Goal: Information Seeking & Learning: Check status

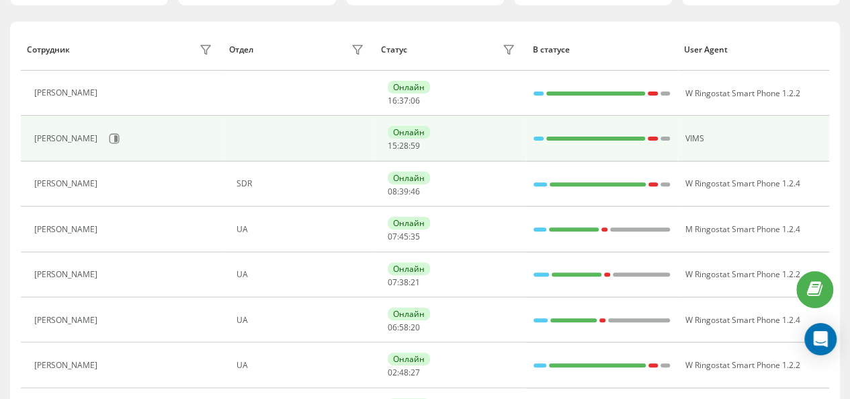
scroll to position [175, 0]
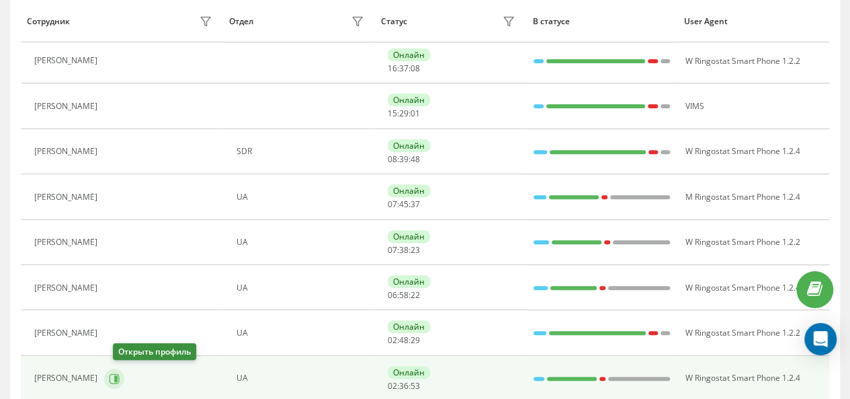
click at [120, 374] on icon at bounding box center [114, 378] width 11 height 11
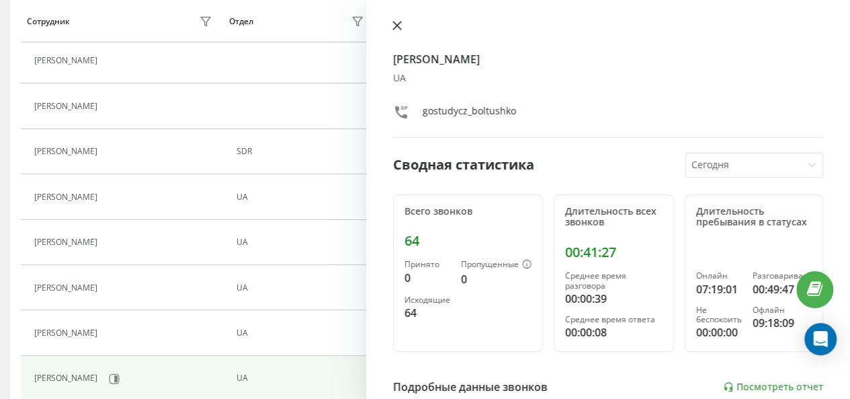
click at [396, 29] on icon at bounding box center [397, 25] width 9 height 9
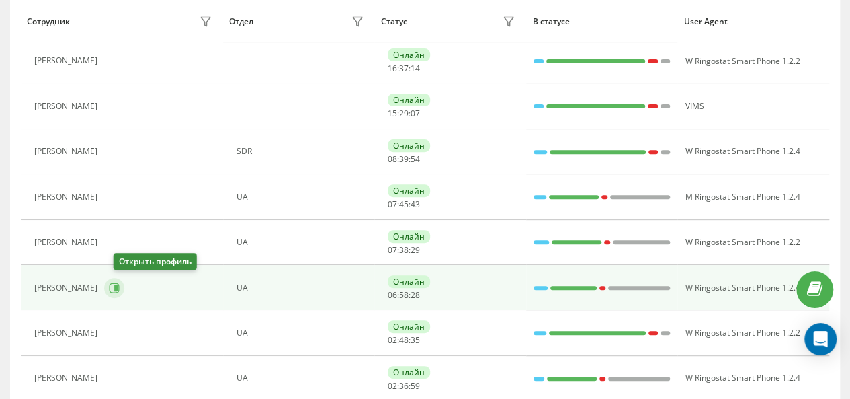
click at [118, 286] on icon at bounding box center [115, 287] width 3 height 7
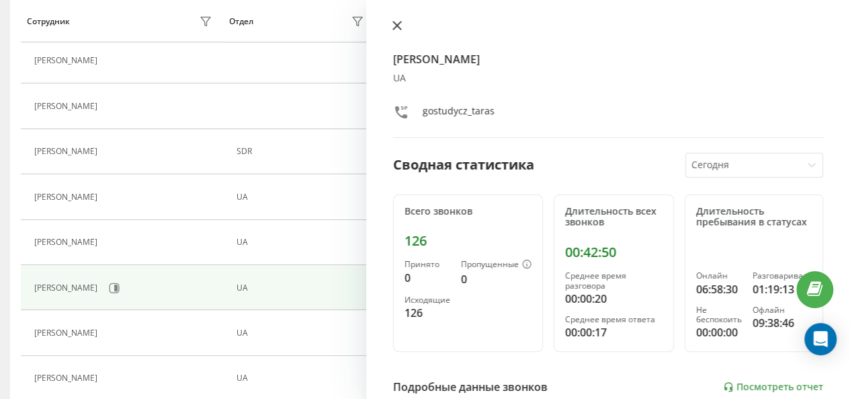
click at [397, 23] on icon at bounding box center [397, 25] width 9 height 9
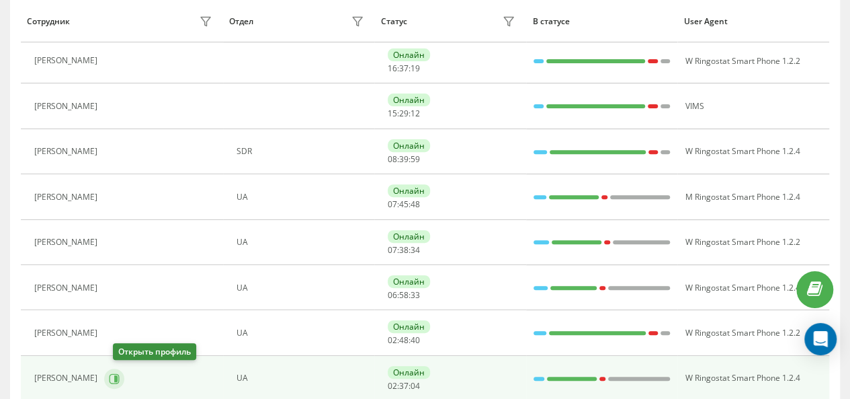
click at [120, 375] on icon at bounding box center [115, 378] width 10 height 10
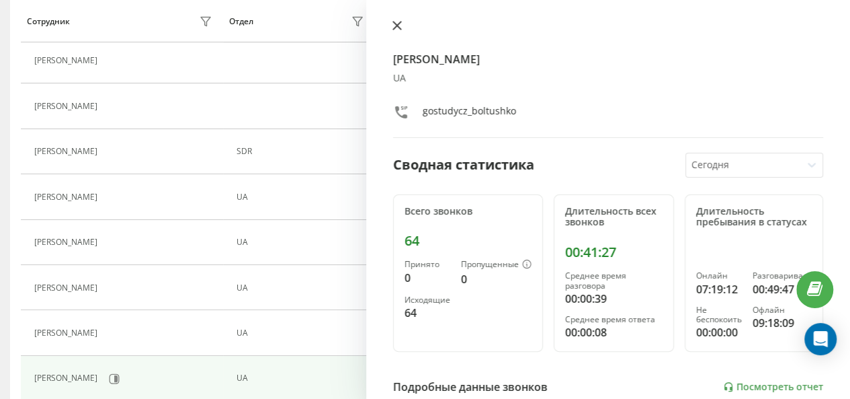
click at [400, 26] on icon at bounding box center [397, 25] width 9 height 9
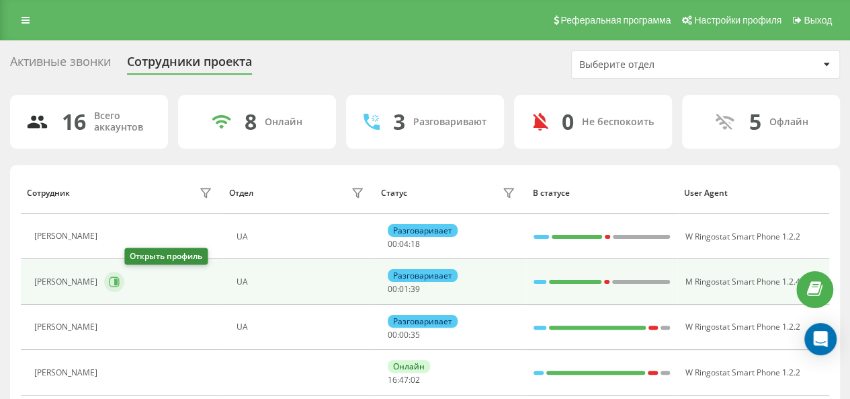
click at [120, 284] on icon at bounding box center [115, 282] width 10 height 10
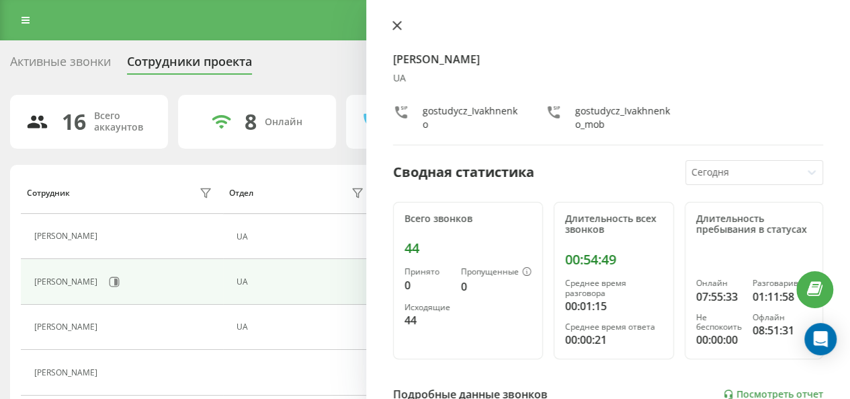
click at [398, 22] on icon at bounding box center [397, 25] width 9 height 9
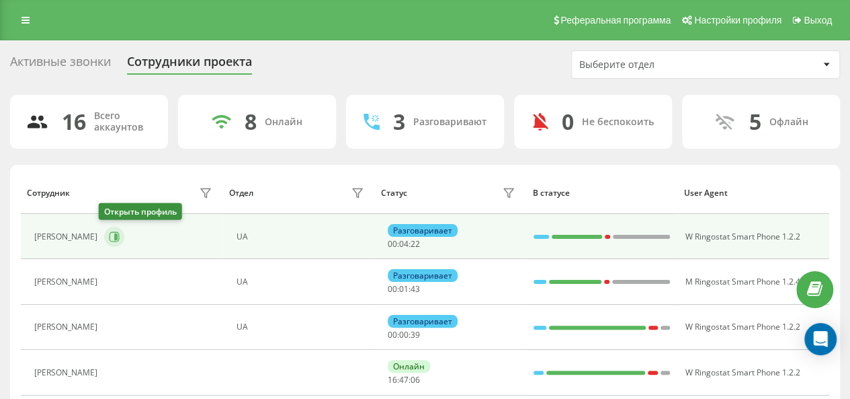
click at [114, 235] on icon at bounding box center [115, 236] width 10 height 10
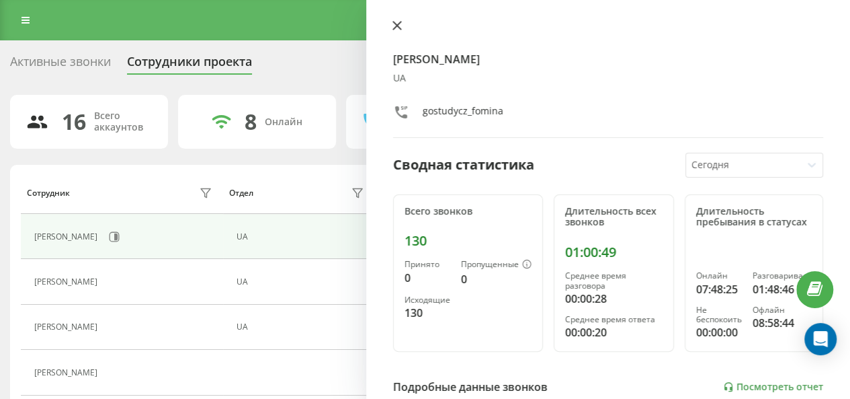
click at [401, 26] on icon at bounding box center [397, 25] width 9 height 9
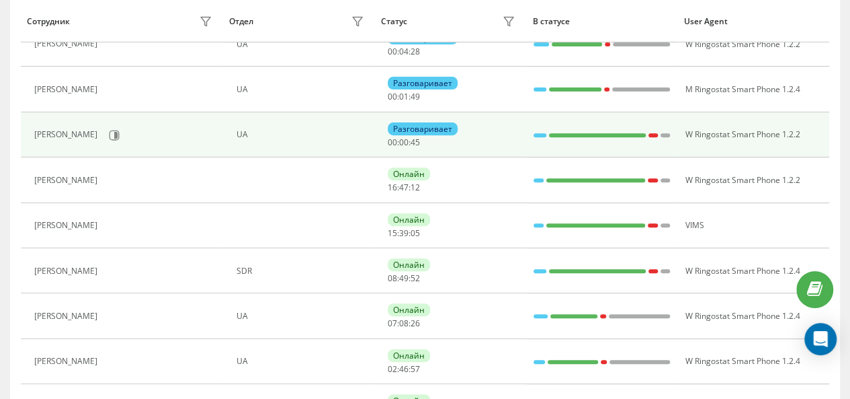
scroll to position [237, 0]
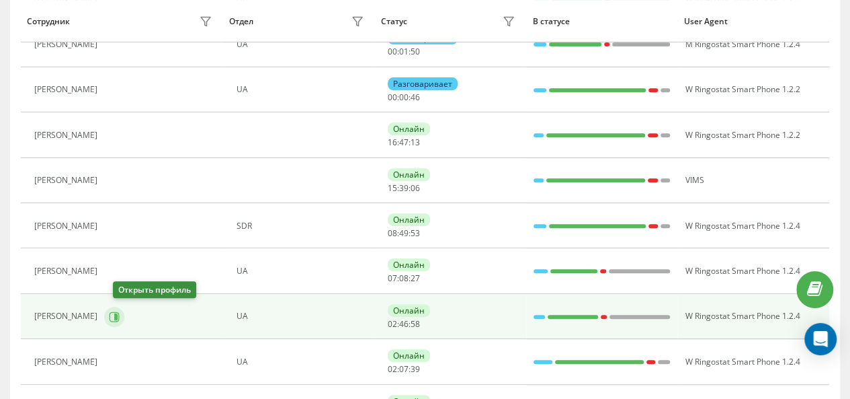
click at [120, 319] on button at bounding box center [114, 317] width 20 height 20
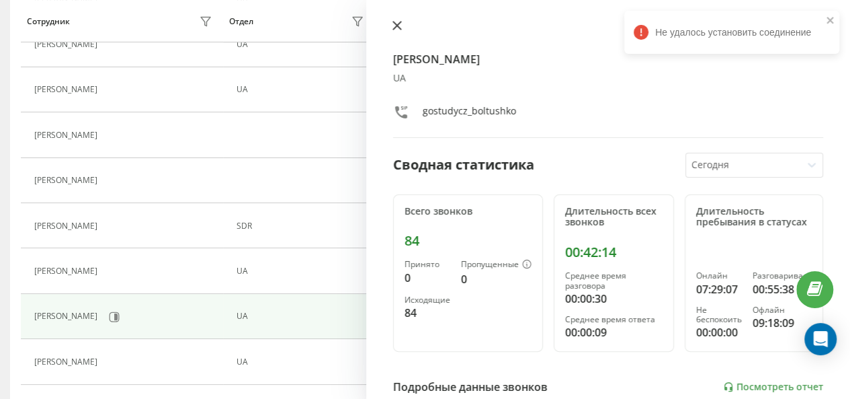
click at [394, 26] on icon at bounding box center [397, 25] width 9 height 9
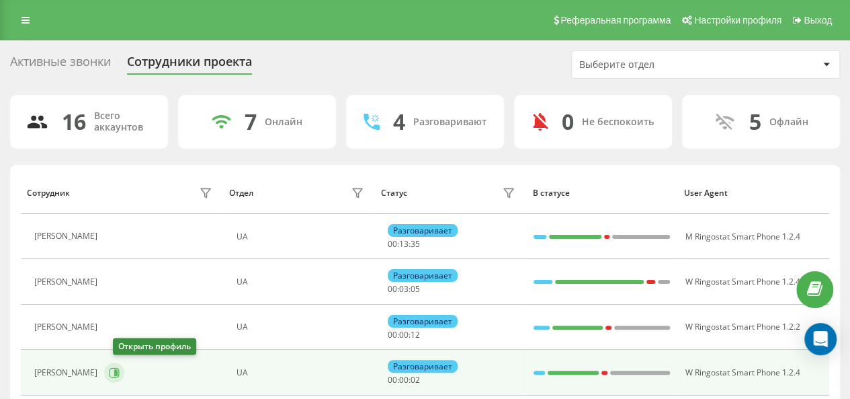
click at [118, 373] on icon at bounding box center [115, 372] width 3 height 7
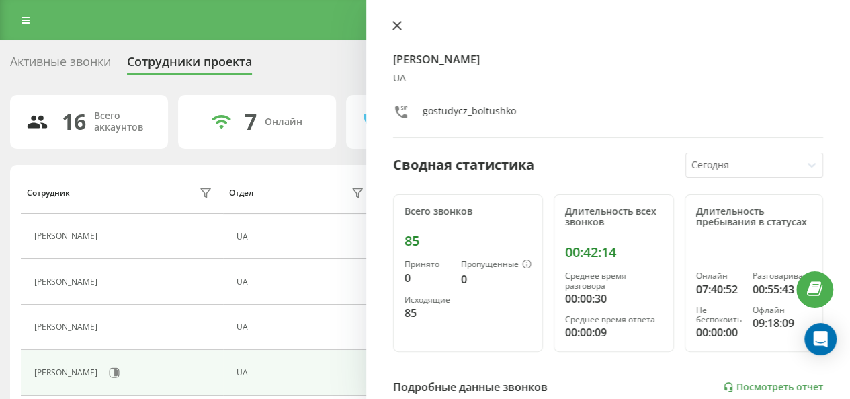
click at [401, 23] on icon at bounding box center [397, 26] width 8 height 8
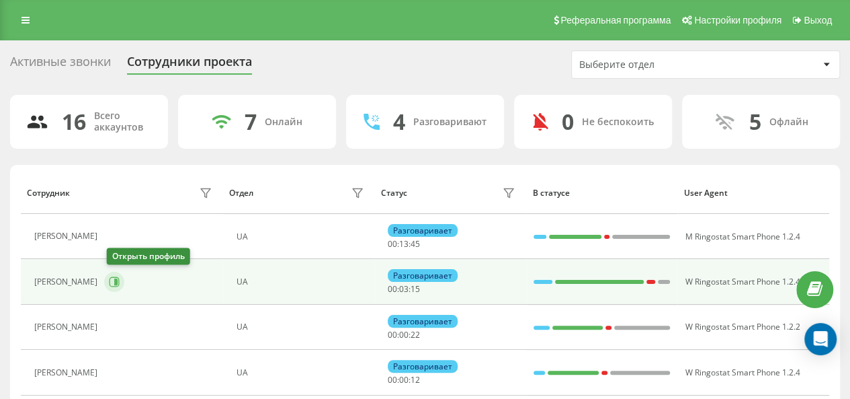
click at [116, 283] on icon at bounding box center [114, 281] width 11 height 11
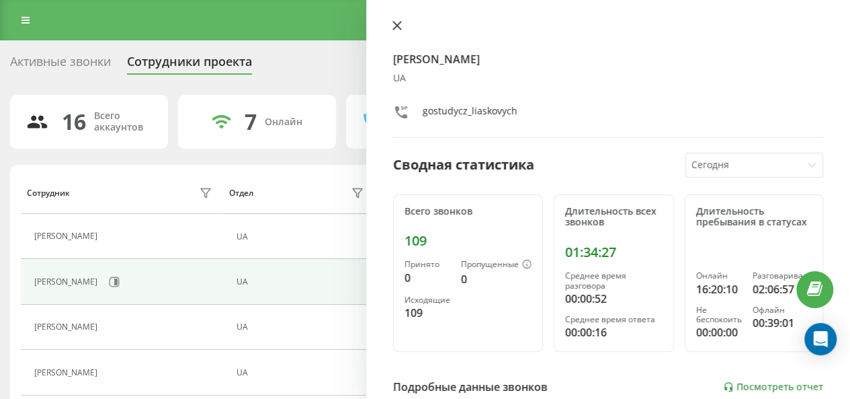
click at [399, 27] on icon at bounding box center [397, 26] width 8 height 8
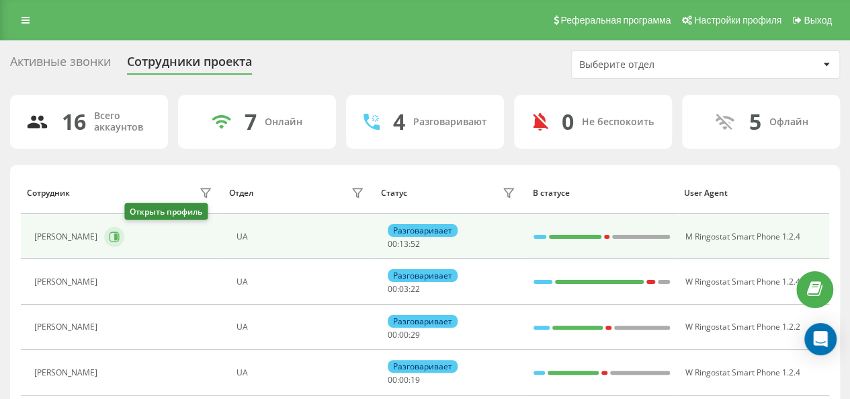
click at [124, 241] on button at bounding box center [114, 237] width 20 height 20
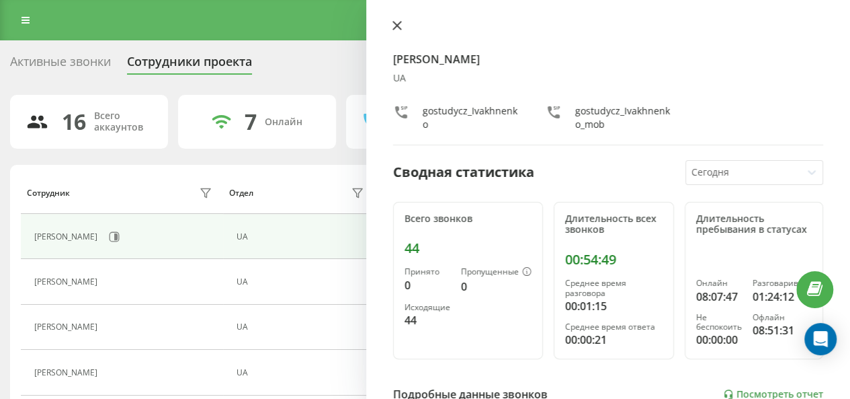
click at [398, 25] on icon at bounding box center [397, 26] width 8 height 8
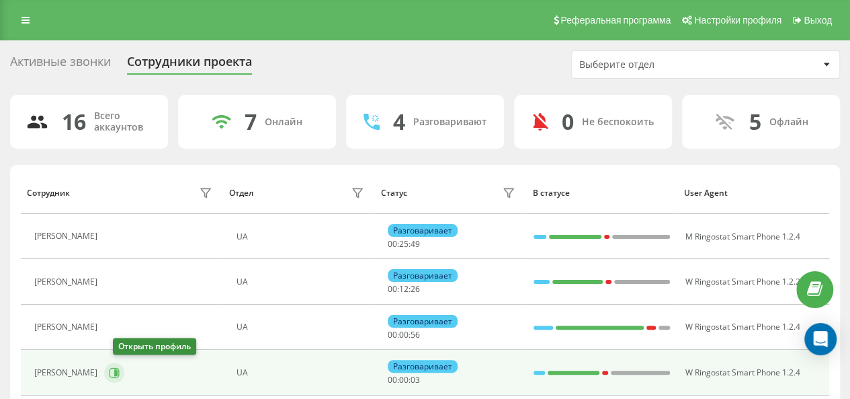
click at [120, 368] on icon at bounding box center [114, 372] width 11 height 11
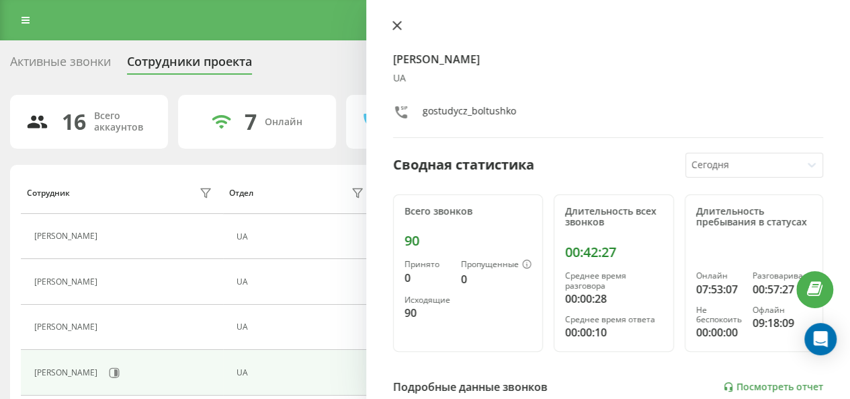
click at [402, 26] on button at bounding box center [397, 26] width 17 height 13
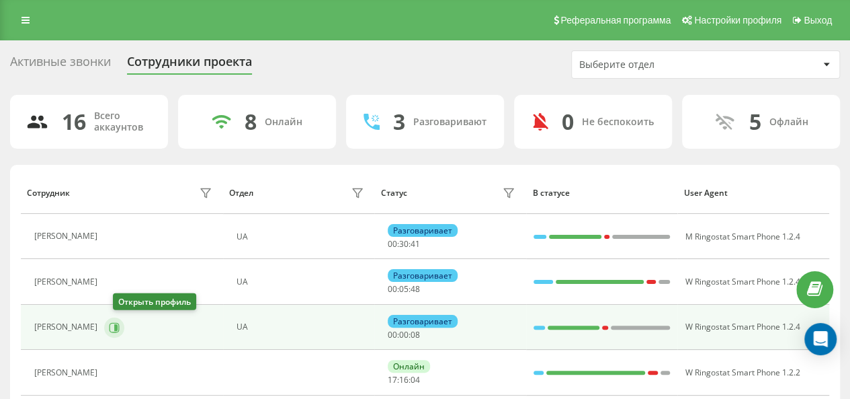
click at [120, 329] on icon at bounding box center [114, 327] width 11 height 11
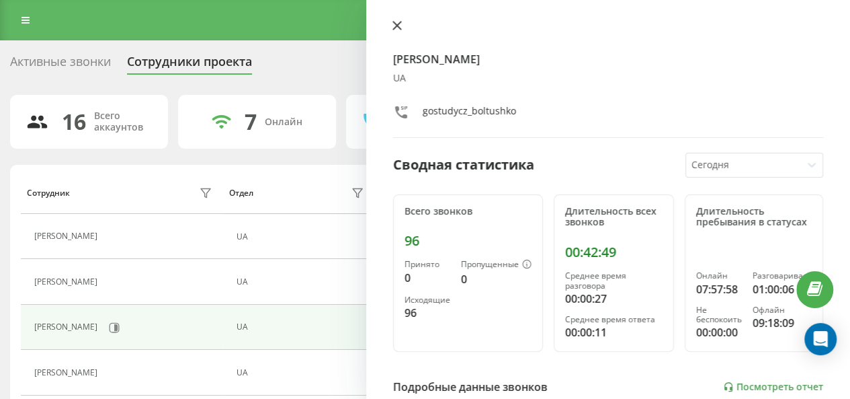
click at [401, 26] on icon at bounding box center [397, 25] width 9 height 9
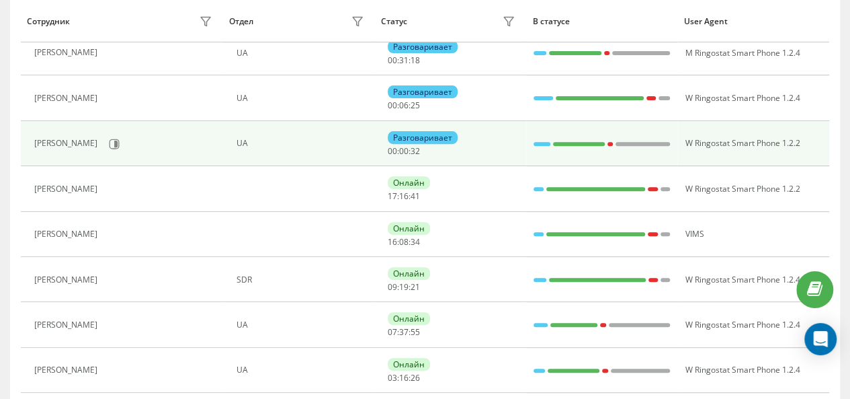
scroll to position [188, 0]
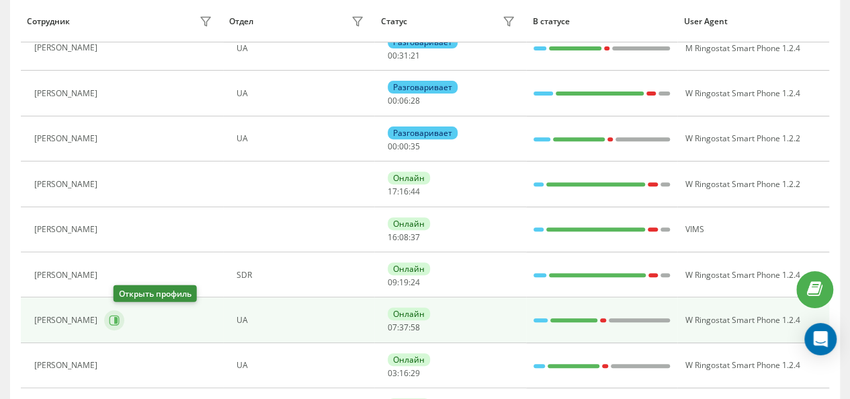
click at [122, 323] on button at bounding box center [114, 320] width 20 height 20
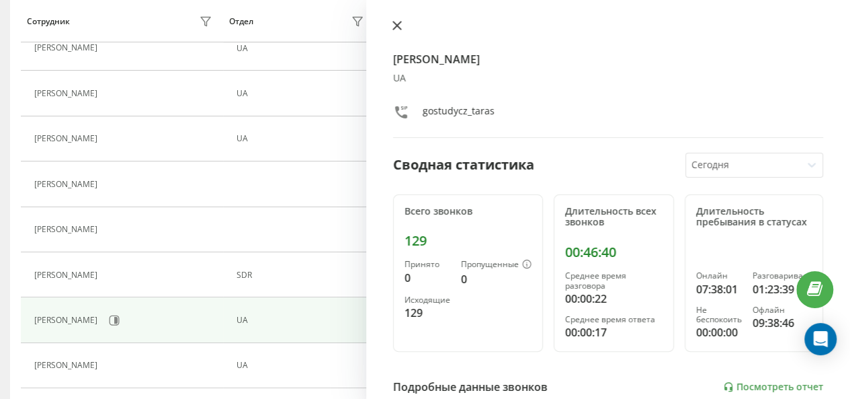
click at [398, 31] on button at bounding box center [397, 26] width 17 height 13
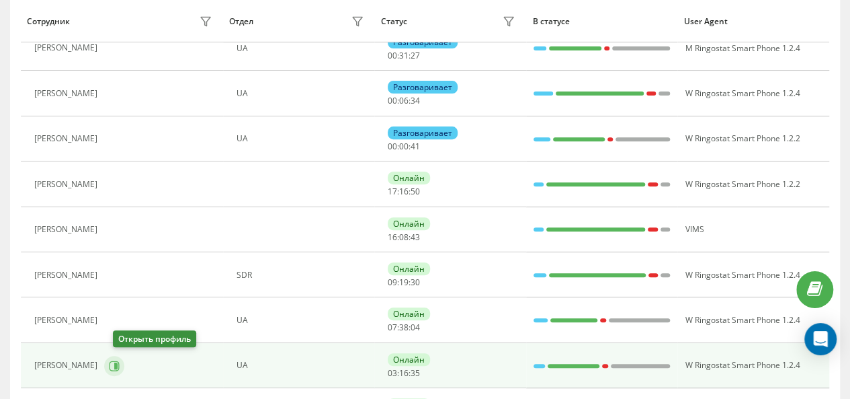
click at [120, 362] on icon at bounding box center [115, 365] width 10 height 10
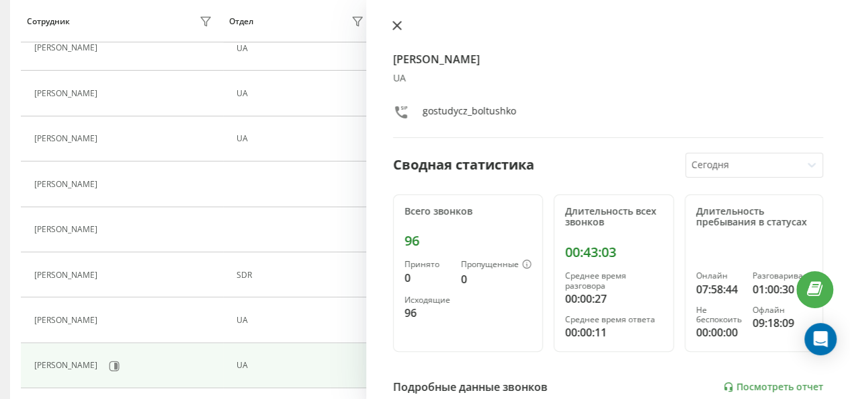
click at [403, 24] on button at bounding box center [397, 26] width 17 height 13
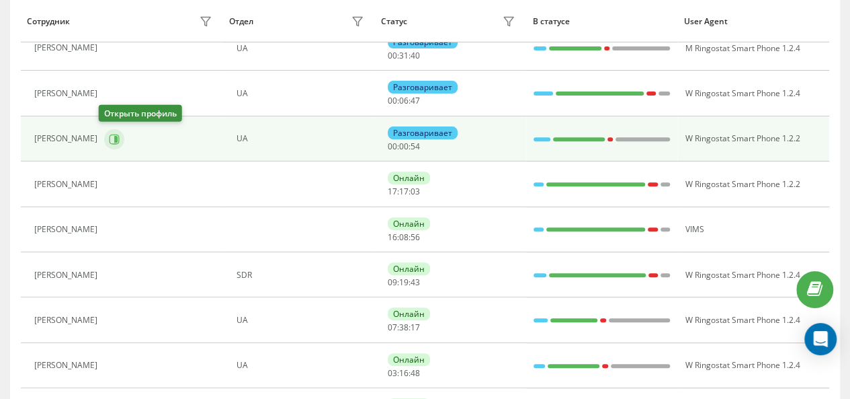
click at [114, 135] on icon at bounding box center [115, 138] width 3 height 7
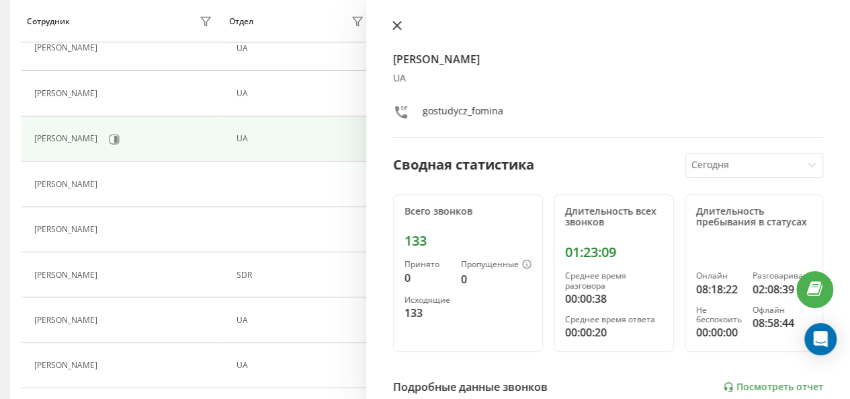
click at [395, 23] on icon at bounding box center [397, 25] width 9 height 9
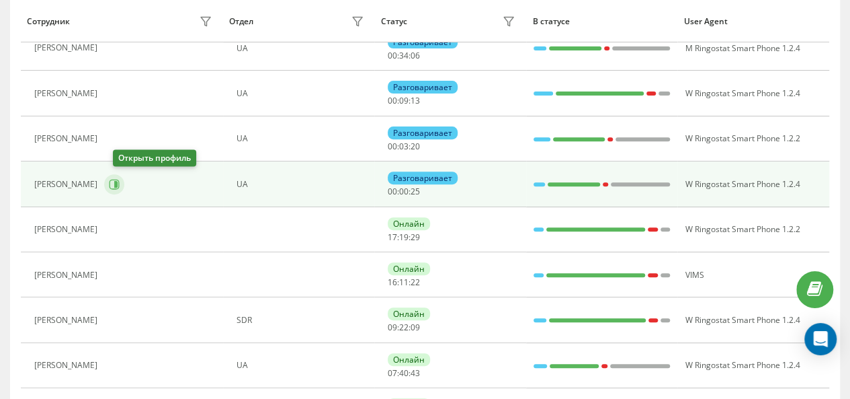
click at [118, 179] on icon at bounding box center [115, 184] width 10 height 10
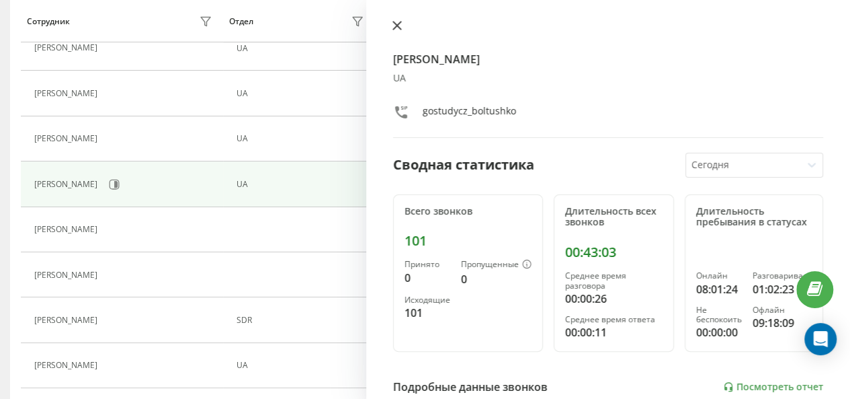
click at [399, 30] on button at bounding box center [397, 26] width 17 height 13
